Goal: Check status: Check status

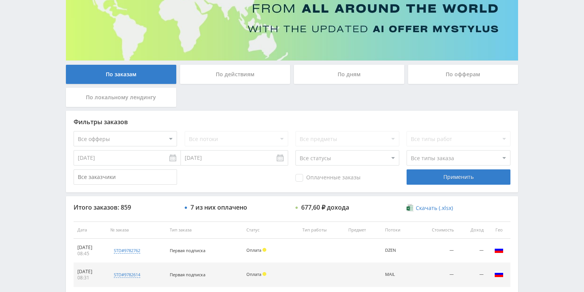
click at [243, 77] on div "По действиям" at bounding box center [235, 74] width 110 height 19
click at [0, 0] on input "По действиям" at bounding box center [0, 0] width 0 height 0
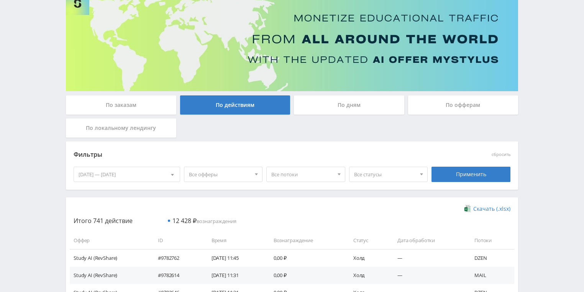
click at [348, 110] on div "По дням" at bounding box center [349, 104] width 110 height 19
click at [0, 0] on input "По дням" at bounding box center [0, 0] width 0 height 0
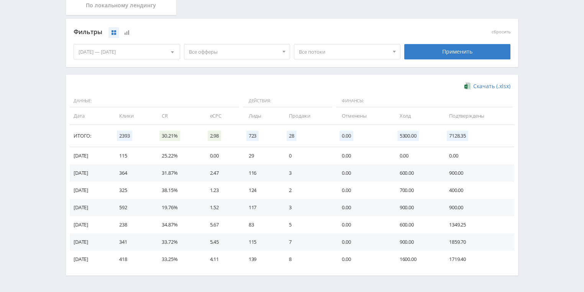
scroll to position [92, 0]
